Goal: Task Accomplishment & Management: Manage account settings

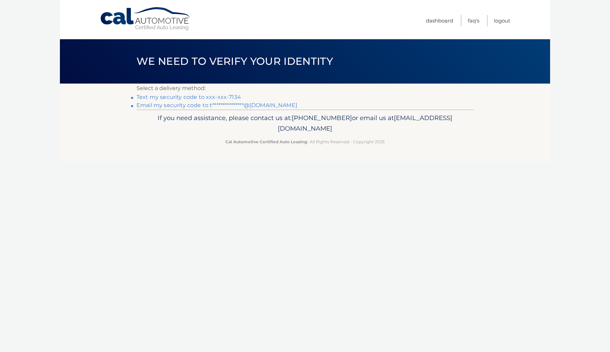
click at [183, 96] on link "Text my security code to xxx-xxx-7134" at bounding box center [189, 97] width 105 height 6
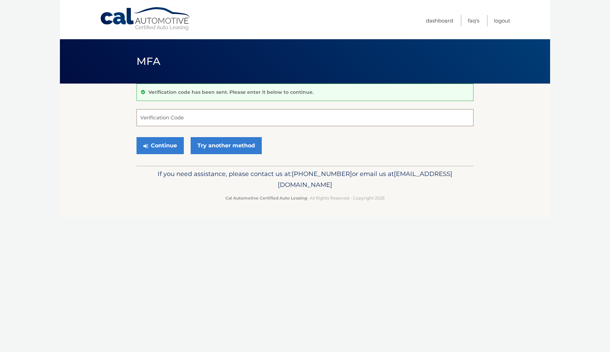
click at [168, 114] on input "Verification Code" at bounding box center [305, 117] width 337 height 17
type input "336449"
click at [168, 143] on button "Continue" at bounding box center [160, 145] width 47 height 17
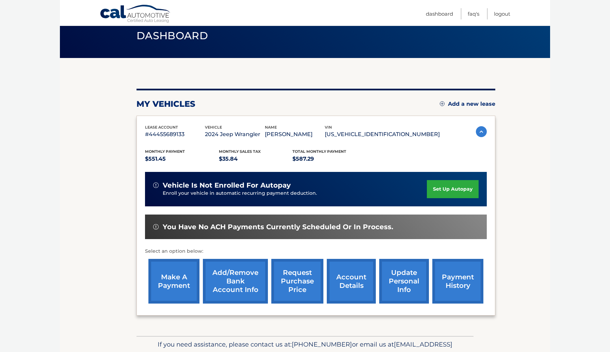
scroll to position [45, 0]
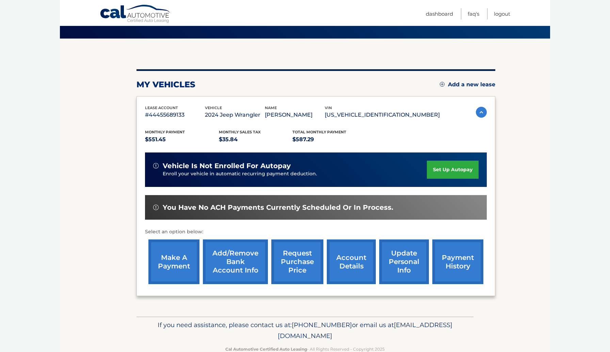
click at [174, 253] on link "make a payment" at bounding box center [174, 261] width 51 height 45
click at [347, 260] on link "account details" at bounding box center [351, 261] width 49 height 45
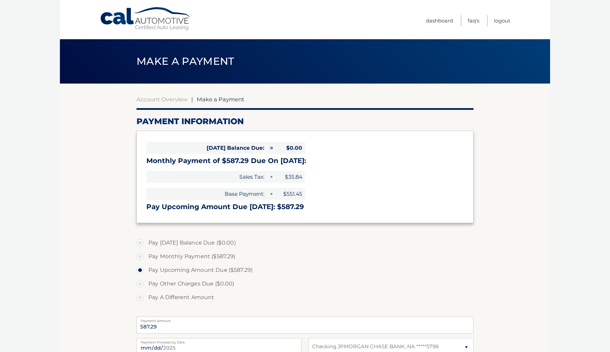
select select "ZGExN2E5NTctYmQ3ZS00MzMxLThmY2YtMDE3YjIzNzVjYTYz"
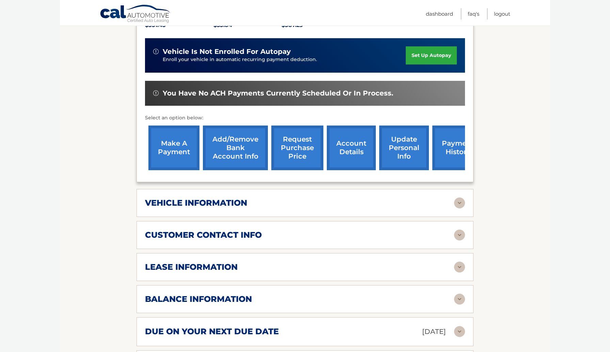
scroll to position [188, 0]
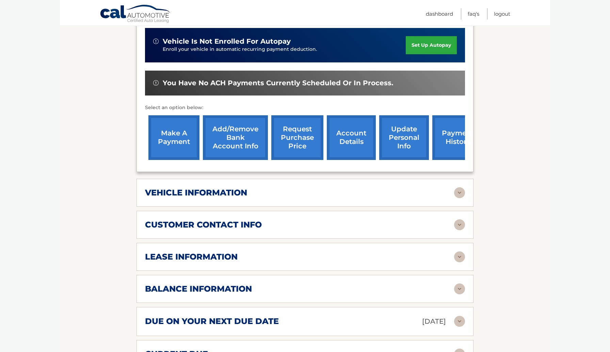
click at [459, 187] on img at bounding box center [459, 192] width 11 height 11
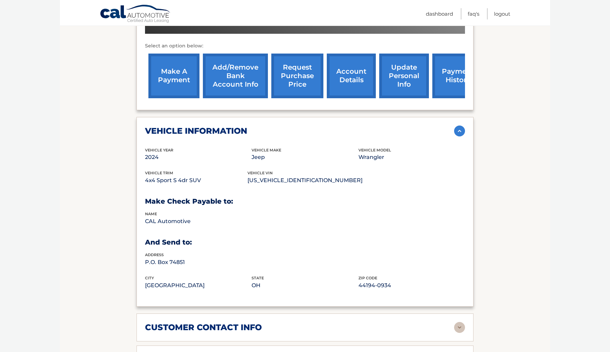
scroll to position [251, 0]
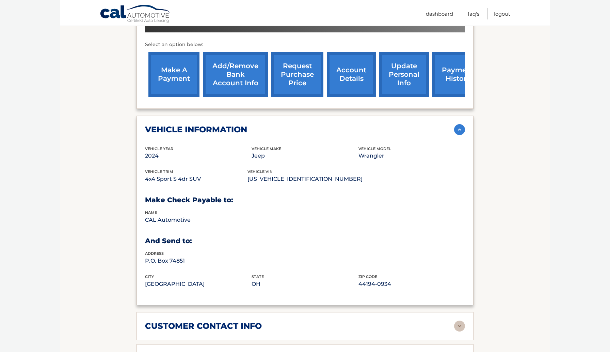
click at [458, 124] on img at bounding box center [459, 129] width 11 height 11
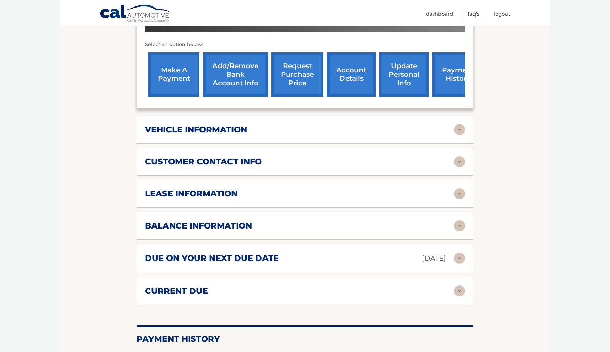
click at [461, 188] on img at bounding box center [459, 193] width 11 height 11
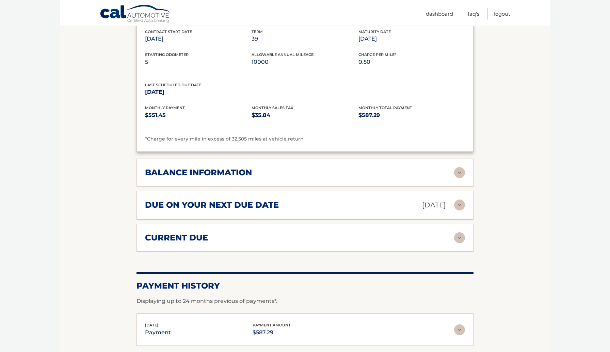
scroll to position [444, 0]
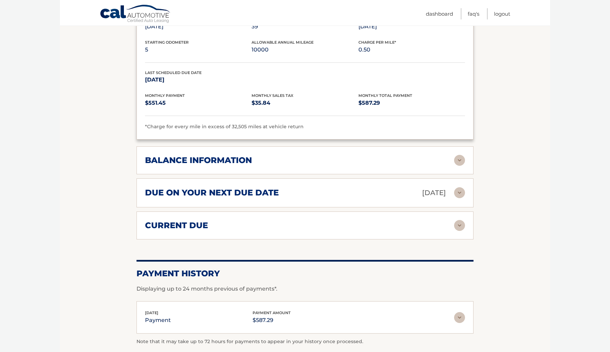
click at [461, 155] on img at bounding box center [459, 160] width 11 height 11
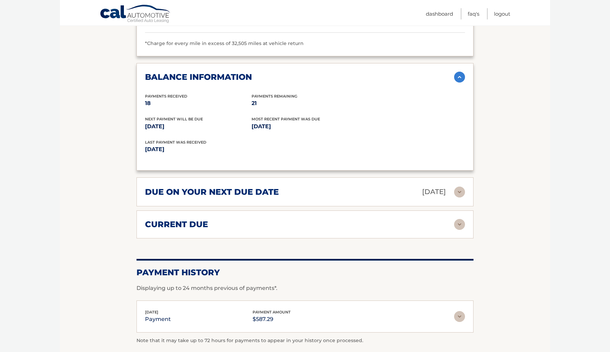
scroll to position [530, 0]
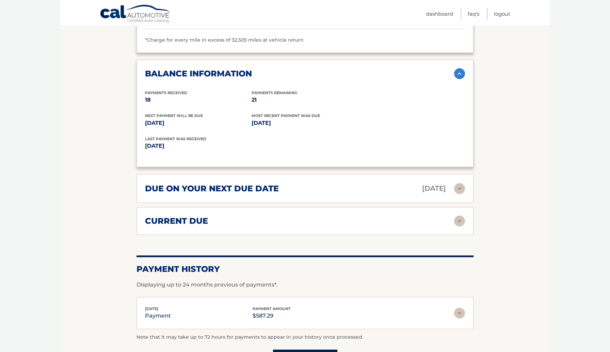
click at [458, 183] on img at bounding box center [459, 188] width 11 height 11
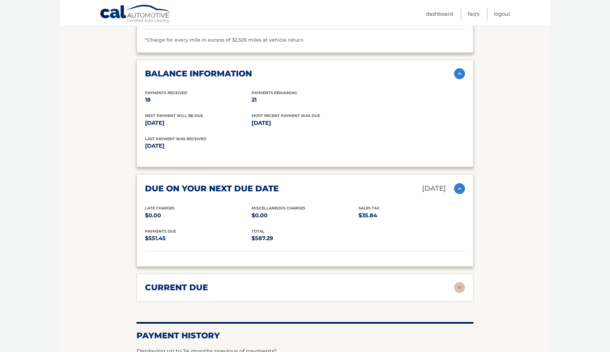
click at [458, 183] on img at bounding box center [459, 188] width 11 height 11
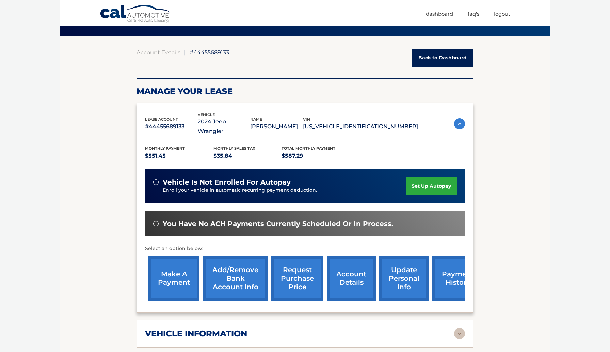
scroll to position [0, 0]
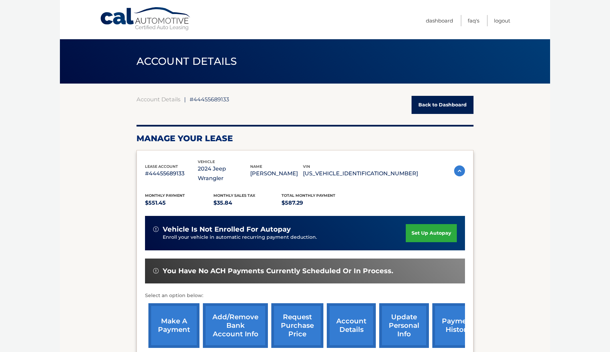
click at [306, 316] on link "request purchase price" at bounding box center [297, 325] width 52 height 45
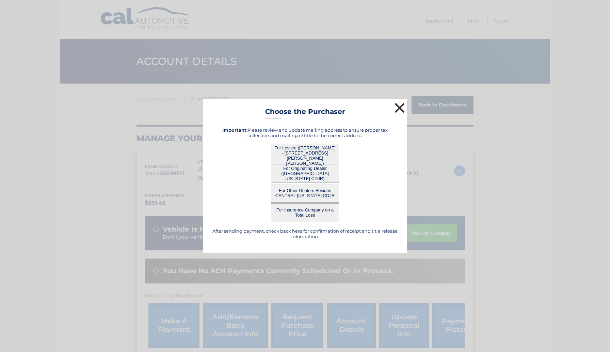
click at [402, 108] on button "×" at bounding box center [400, 108] width 14 height 14
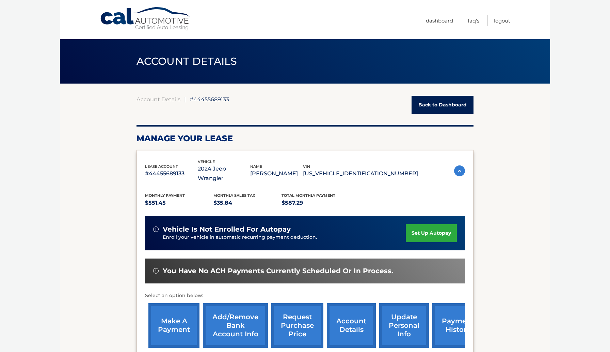
click at [308, 307] on link "request purchase price" at bounding box center [297, 325] width 52 height 45
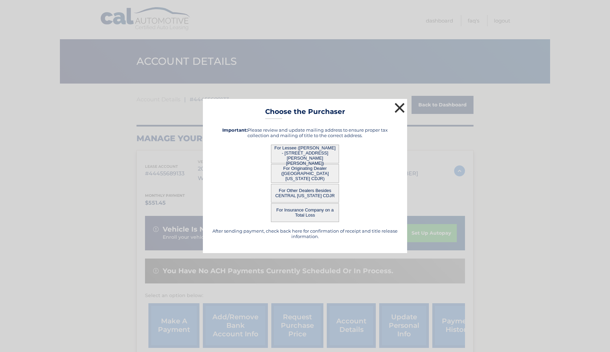
click at [401, 109] on button "×" at bounding box center [400, 108] width 14 height 14
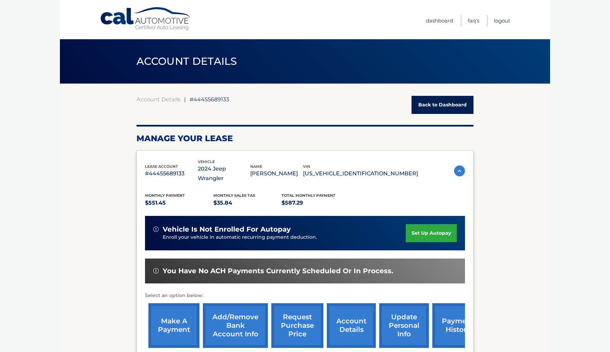
click at [503, 20] on link "Logout" at bounding box center [502, 20] width 16 height 11
